Goal: Navigation & Orientation: Find specific page/section

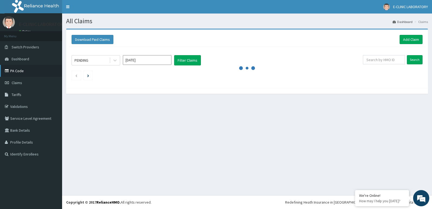
click at [24, 69] on link "PA Code" at bounding box center [31, 71] width 62 height 12
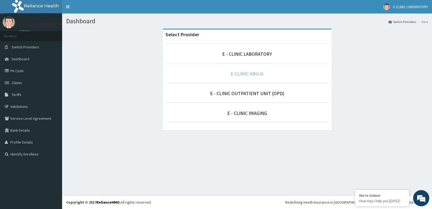
click at [240, 72] on link "E-CLINIC ABUJA" at bounding box center [247, 73] width 33 height 6
